Goal: Information Seeking & Learning: Learn about a topic

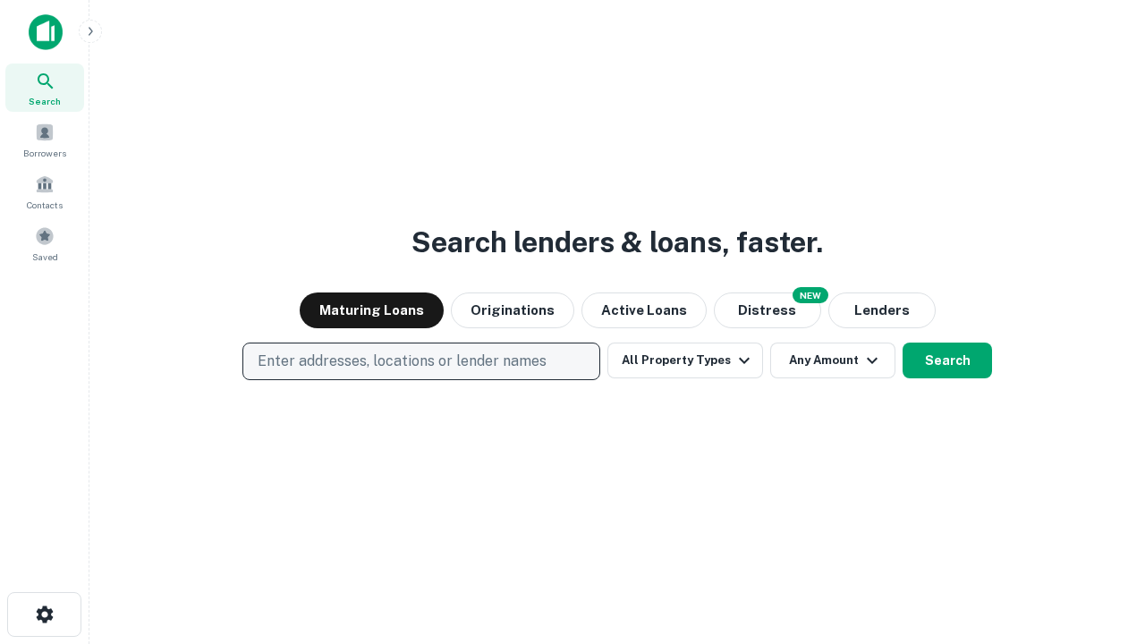
click at [421, 361] on p "Enter addresses, locations or lender names" at bounding box center [402, 361] width 289 height 21
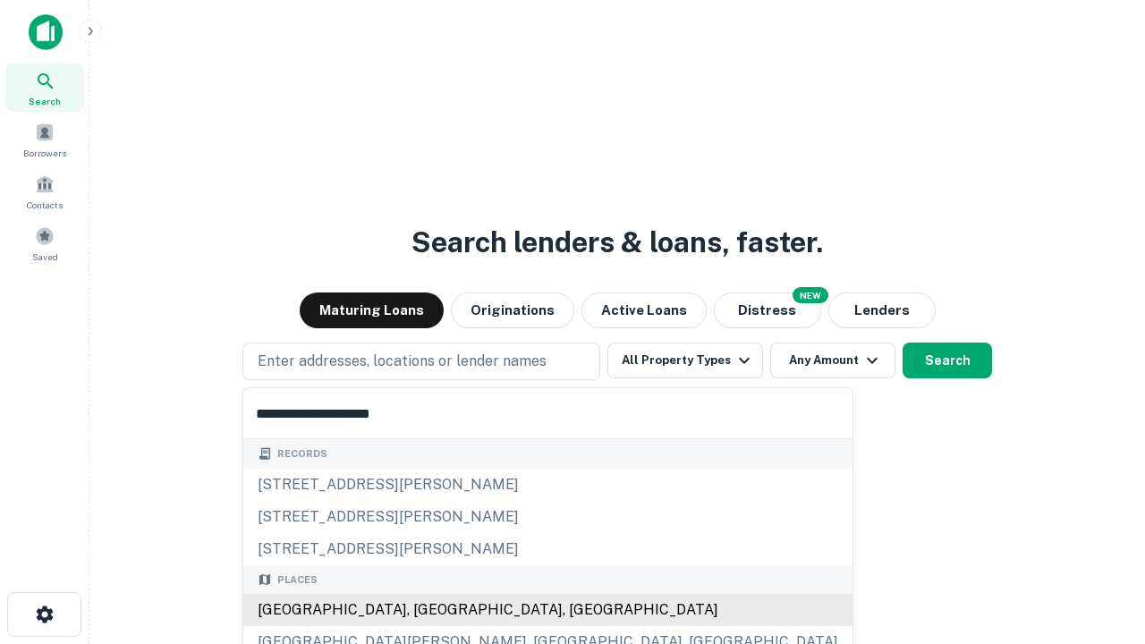
click at [428, 610] on div "[GEOGRAPHIC_DATA], [GEOGRAPHIC_DATA], [GEOGRAPHIC_DATA]" at bounding box center [547, 610] width 609 height 32
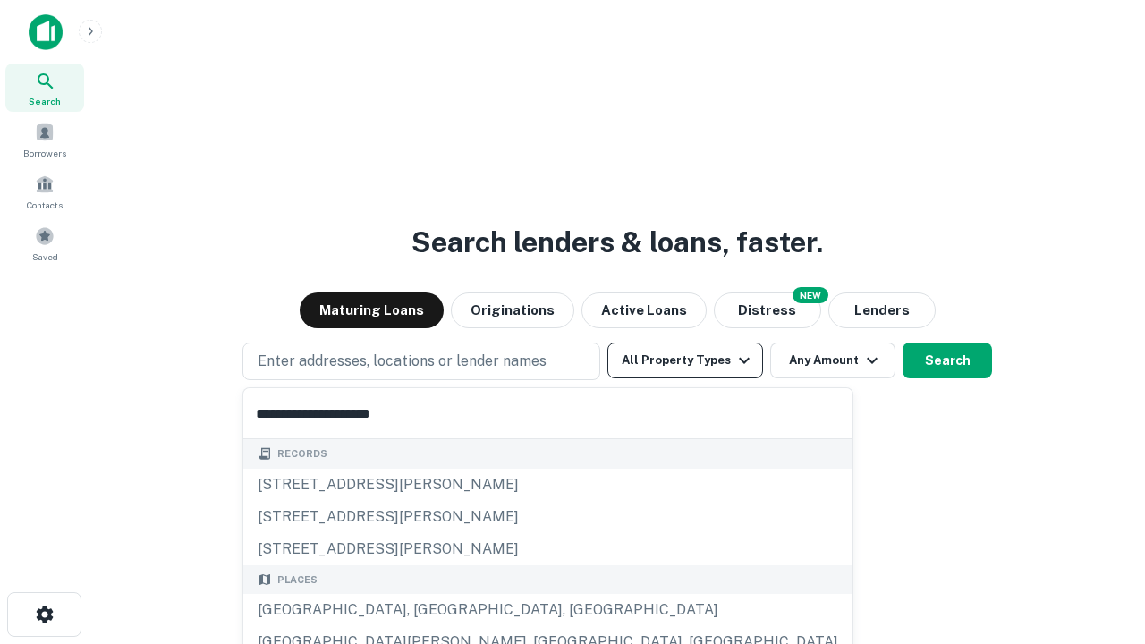
click at [685, 361] on button "All Property Types" at bounding box center [686, 361] width 156 height 36
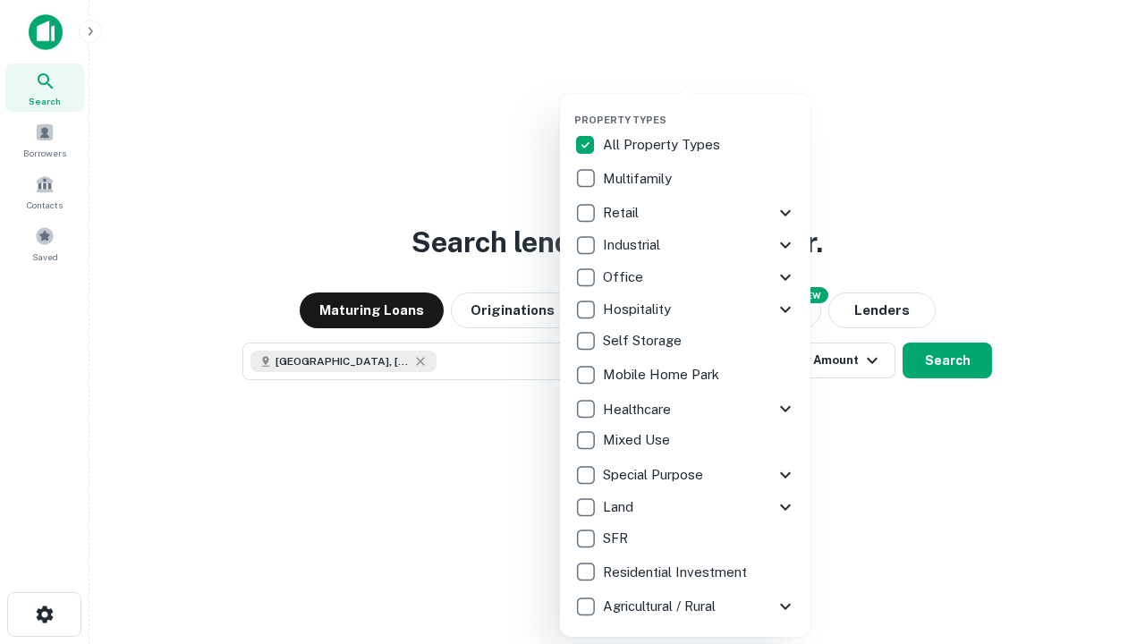
click at [700, 108] on button "button" at bounding box center [699, 108] width 251 height 1
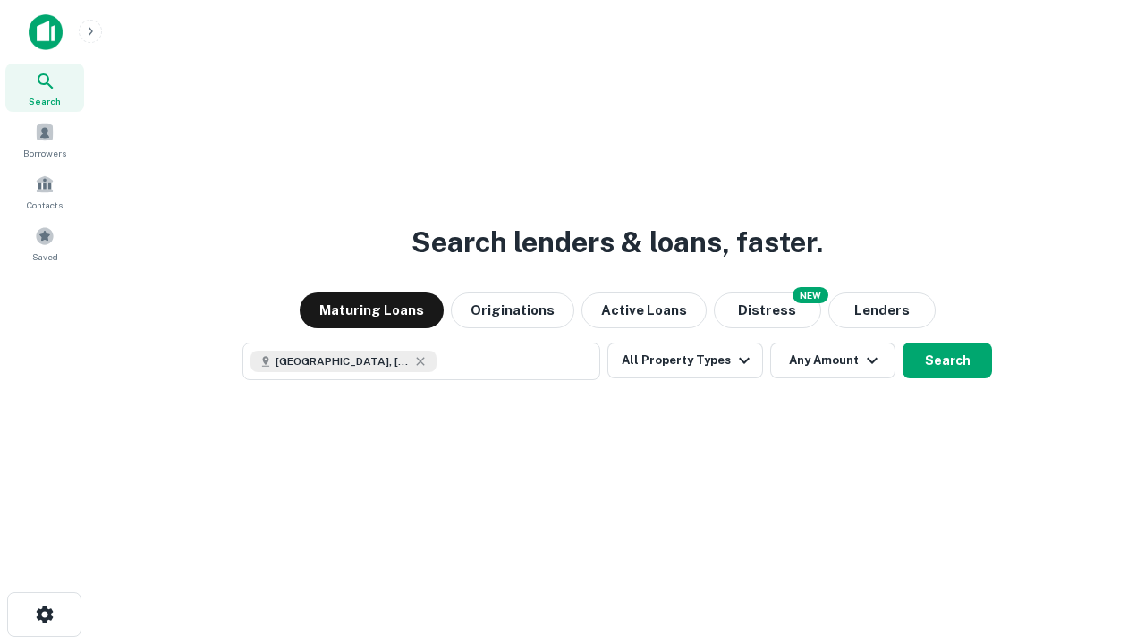
scroll to position [29, 0]
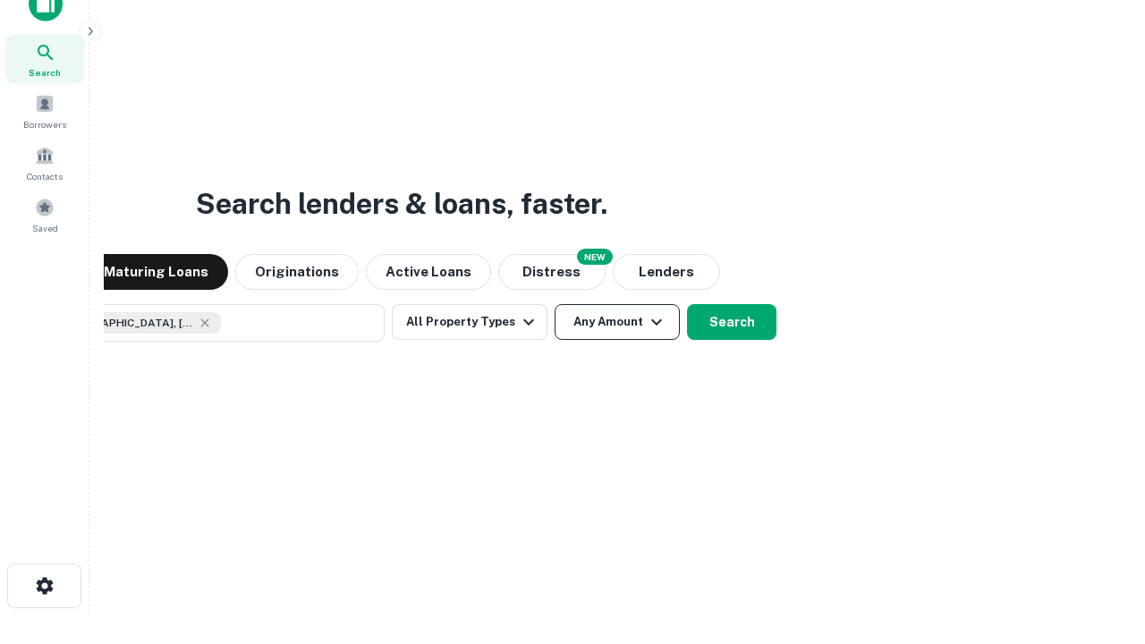
click at [555, 304] on button "Any Amount" at bounding box center [617, 322] width 125 height 36
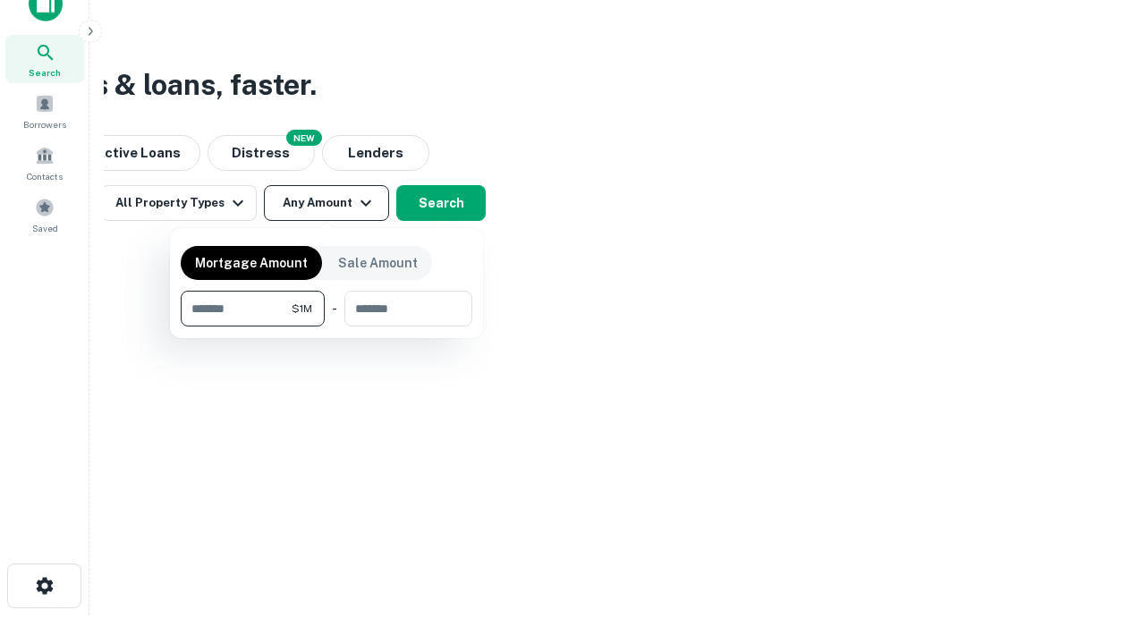
type input "*******"
click at [327, 327] on button "button" at bounding box center [327, 327] width 292 height 1
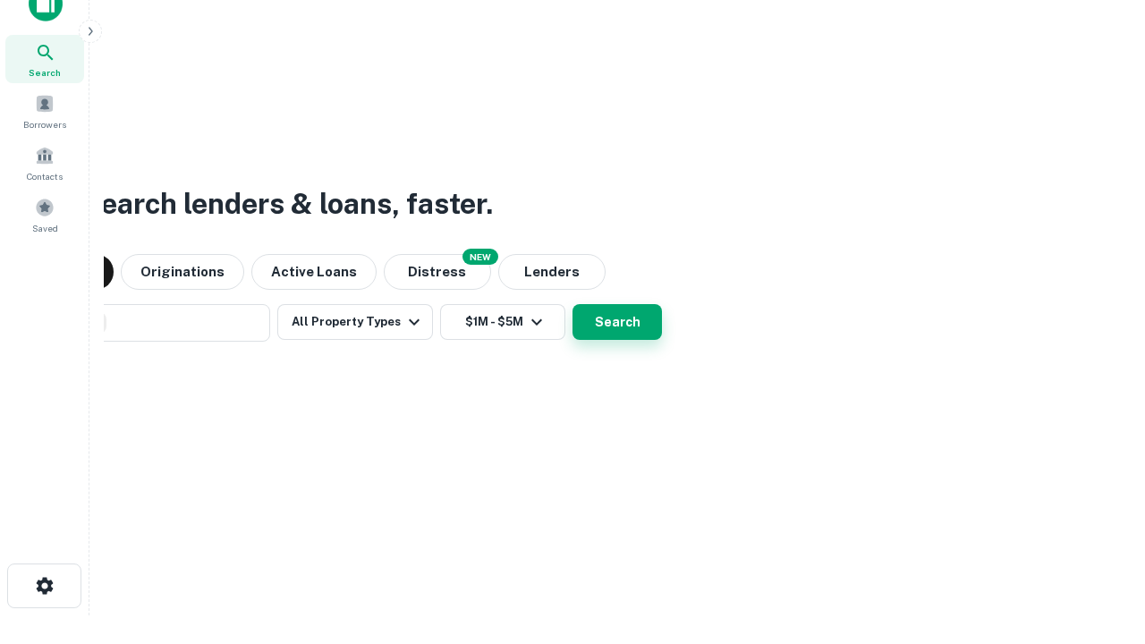
click at [573, 304] on button "Search" at bounding box center [617, 322] width 89 height 36
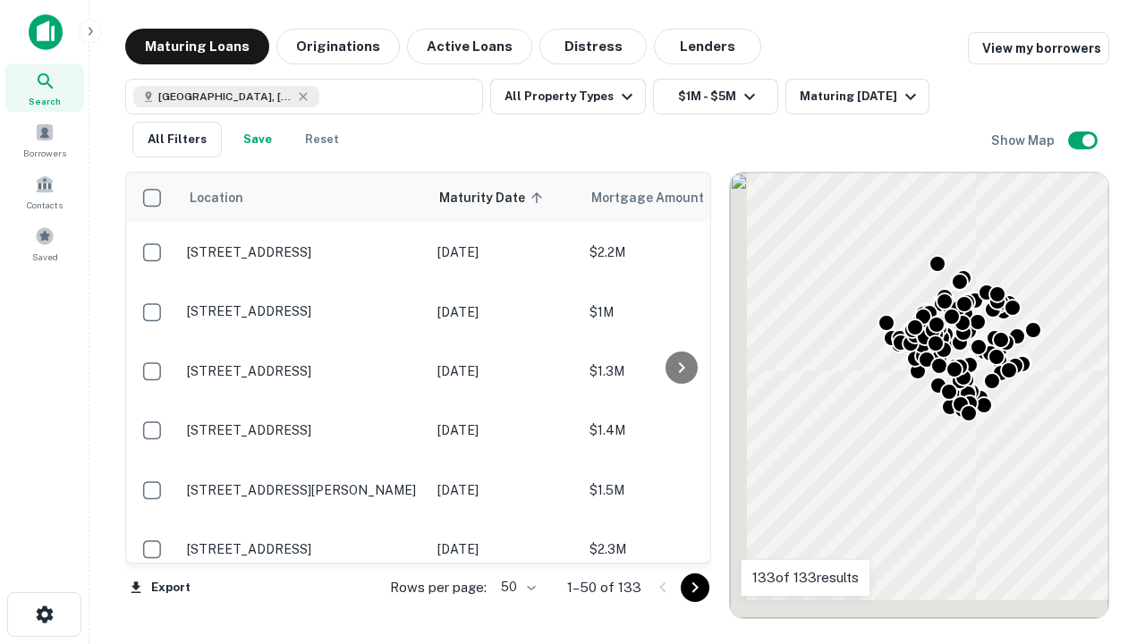
click at [515, 587] on body "Search Borrowers Contacts Saved Maturing Loans Originations Active Loans Distre…" at bounding box center [572, 322] width 1145 height 644
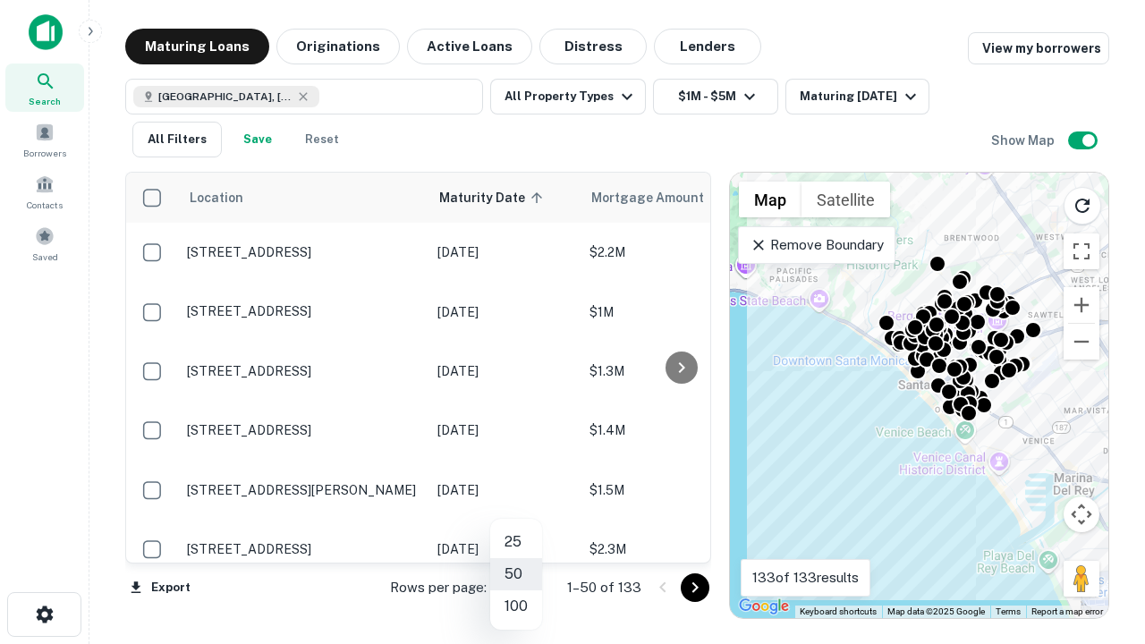
click at [516, 542] on li "25" at bounding box center [516, 542] width 52 height 32
type input "**"
click at [694, 587] on icon "Go to next page" at bounding box center [695, 587] width 21 height 21
